Goal: Answer question/provide support

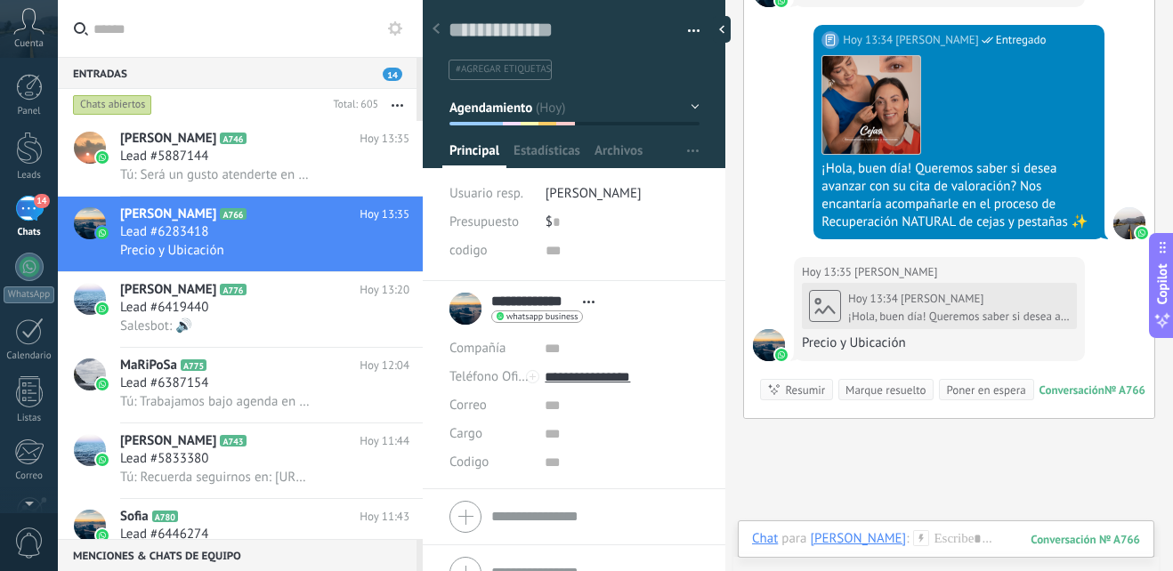
scroll to position [2022, 0]
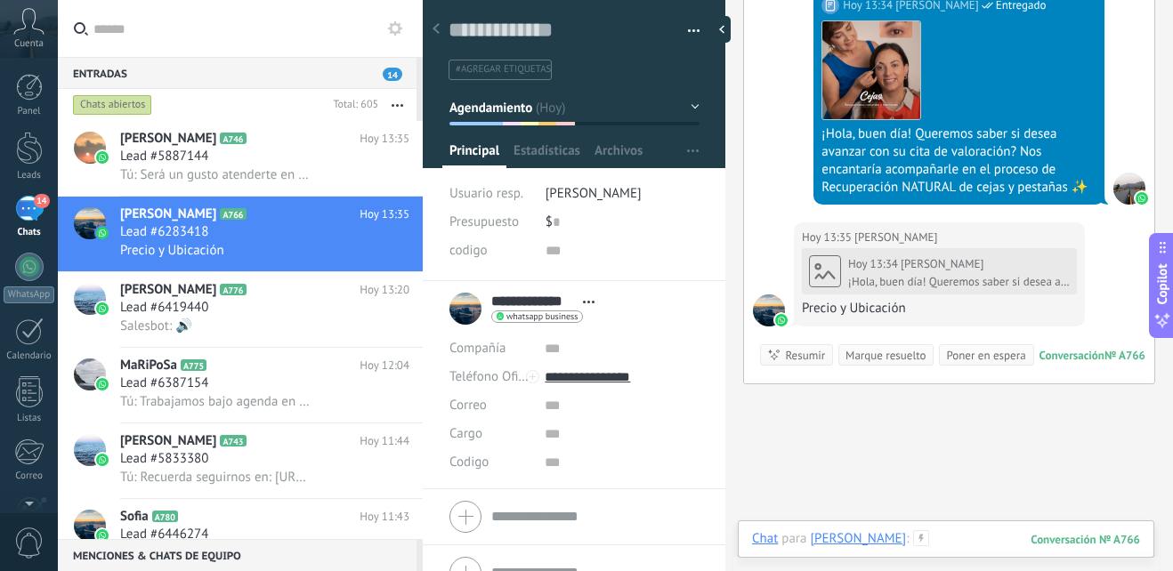
click at [936, 536] on div at bounding box center [946, 556] width 388 height 53
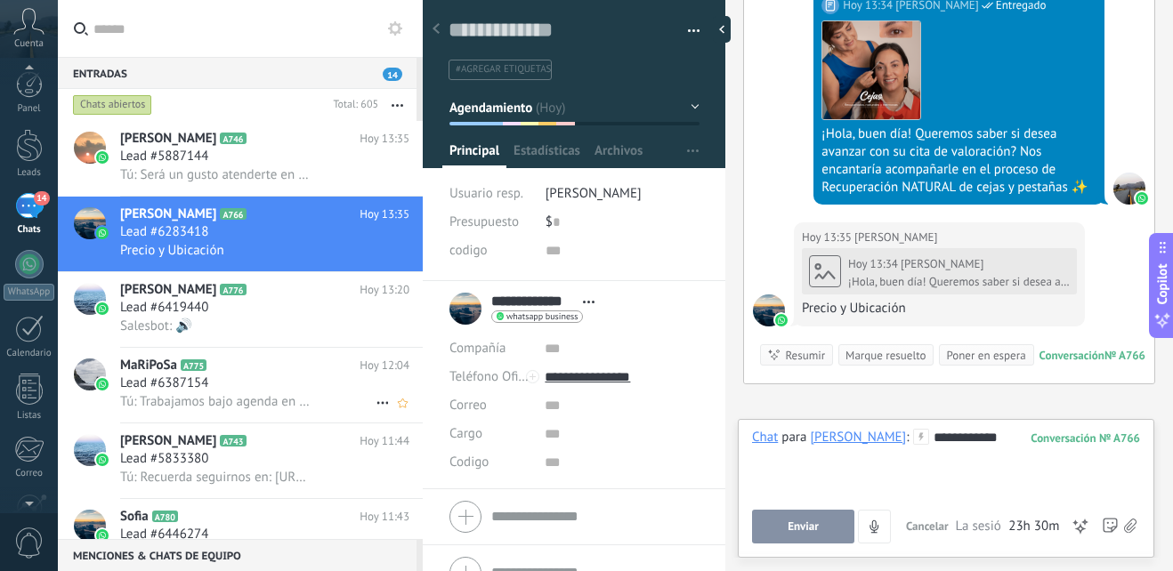
scroll to position [0, 0]
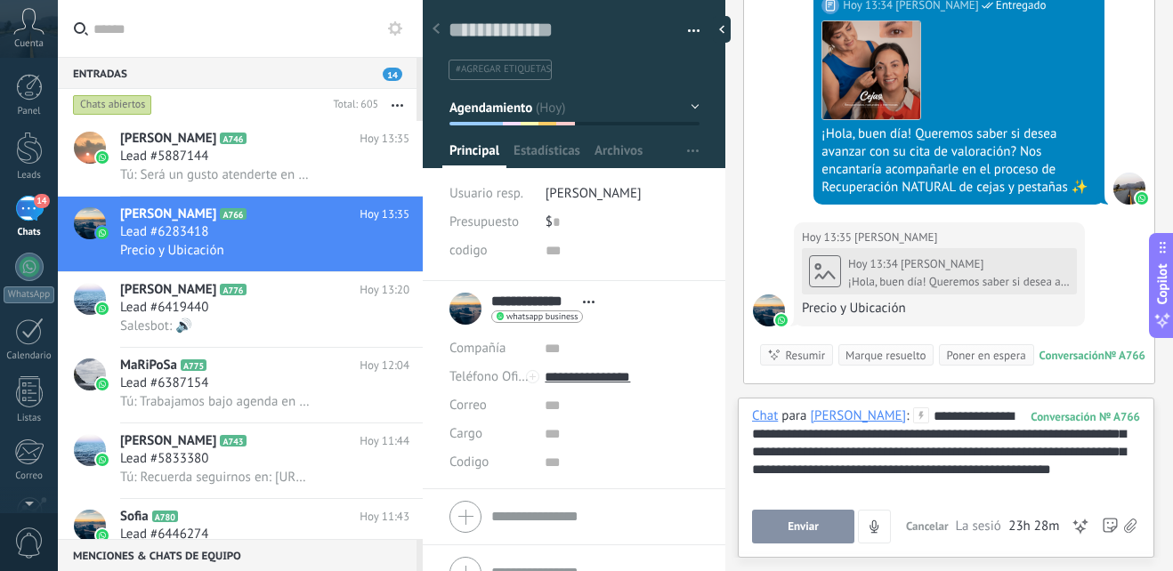
click at [803, 525] on span "Enviar" at bounding box center [803, 527] width 31 height 12
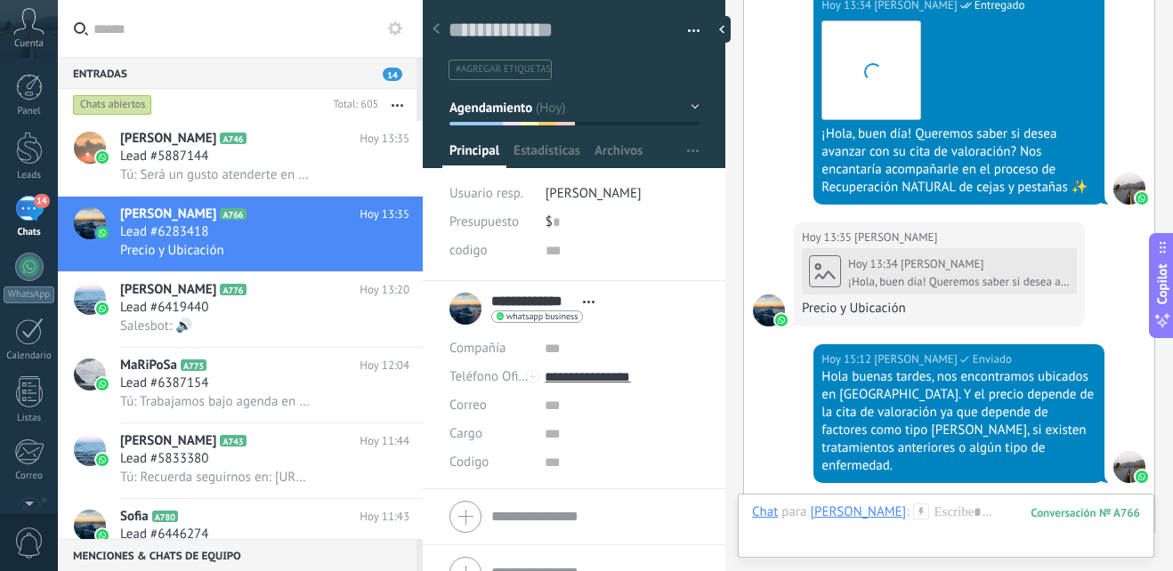
scroll to position [2260, 0]
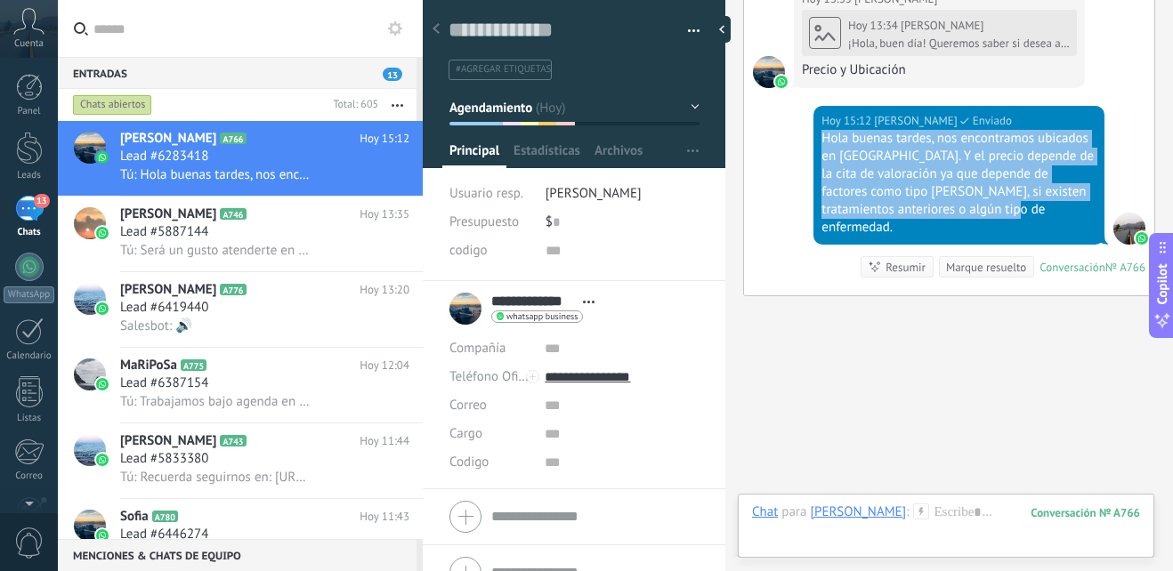
drag, startPoint x: 1005, startPoint y: 194, endPoint x: 820, endPoint y: 124, distance: 198.0
click at [821, 130] on div "Hola buenas tardes, nos encontramos ubicados en [GEOGRAPHIC_DATA]. Y el precio …" at bounding box center [958, 183] width 275 height 107
copy div "Hola buenas tardes, nos encontramos ubicados en [GEOGRAPHIC_DATA]. Y el precio …"
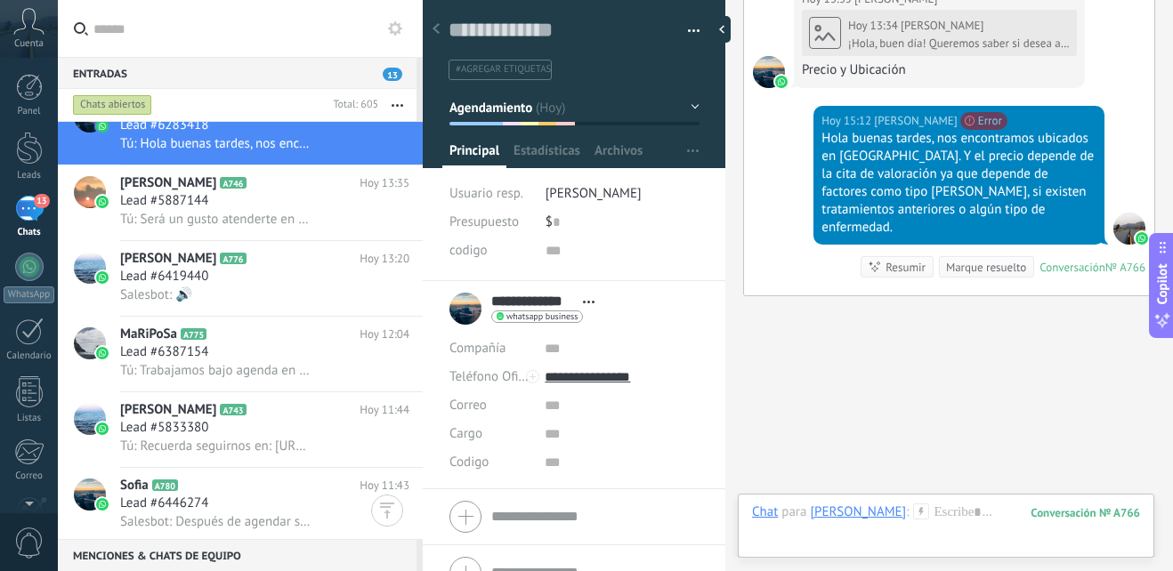
scroll to position [1, 0]
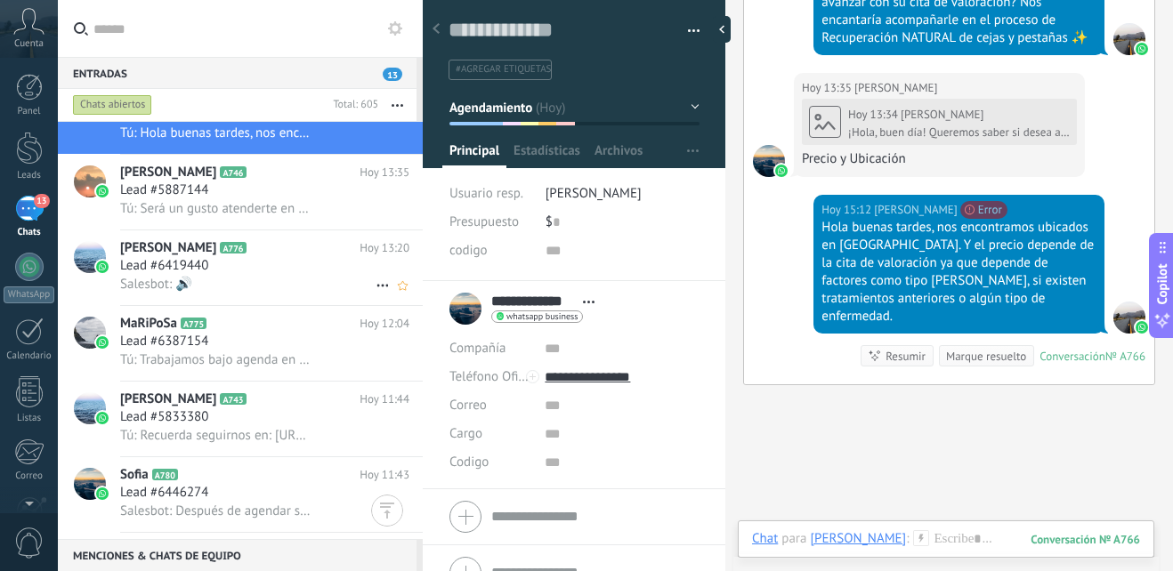
scroll to position [0, 0]
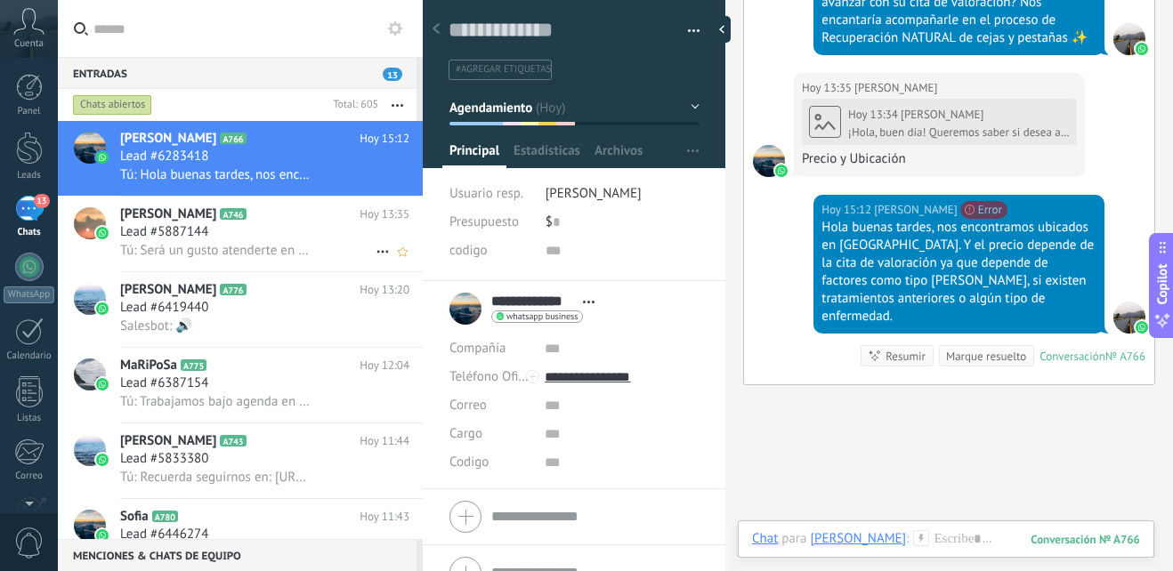
click at [263, 243] on span "Tú: Será un gusto atenderte en una próxima ocasión. Recuerda seguirnos en: [URL…" at bounding box center [215, 250] width 191 height 17
